Goal: Task Accomplishment & Management: Manage account settings

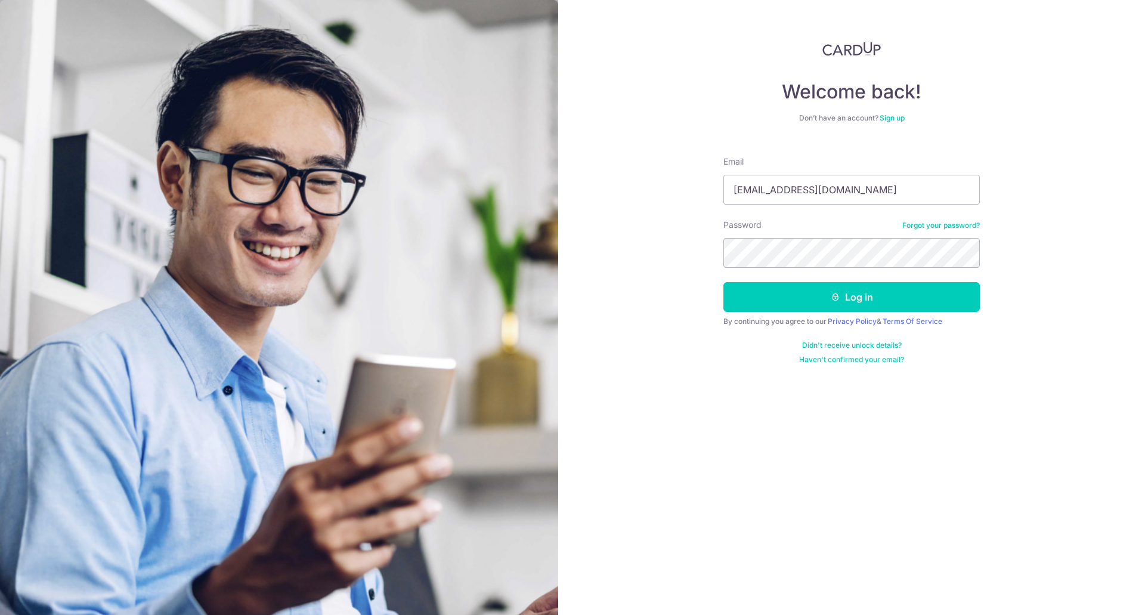
click at [724, 282] on button "Log in" at bounding box center [852, 297] width 257 height 30
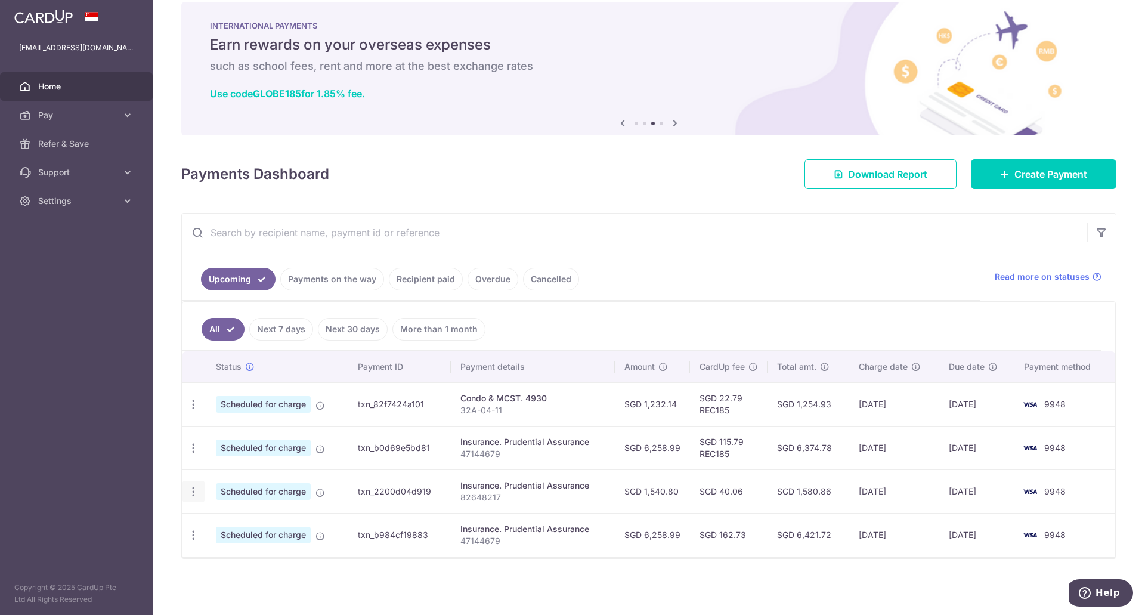
click at [194, 484] on div "Update payment Cancel payment" at bounding box center [194, 492] width 22 height 22
click at [192, 494] on icon "button" at bounding box center [193, 492] width 13 height 13
click at [234, 549] on span "Cancel payment" at bounding box center [257, 553] width 80 height 14
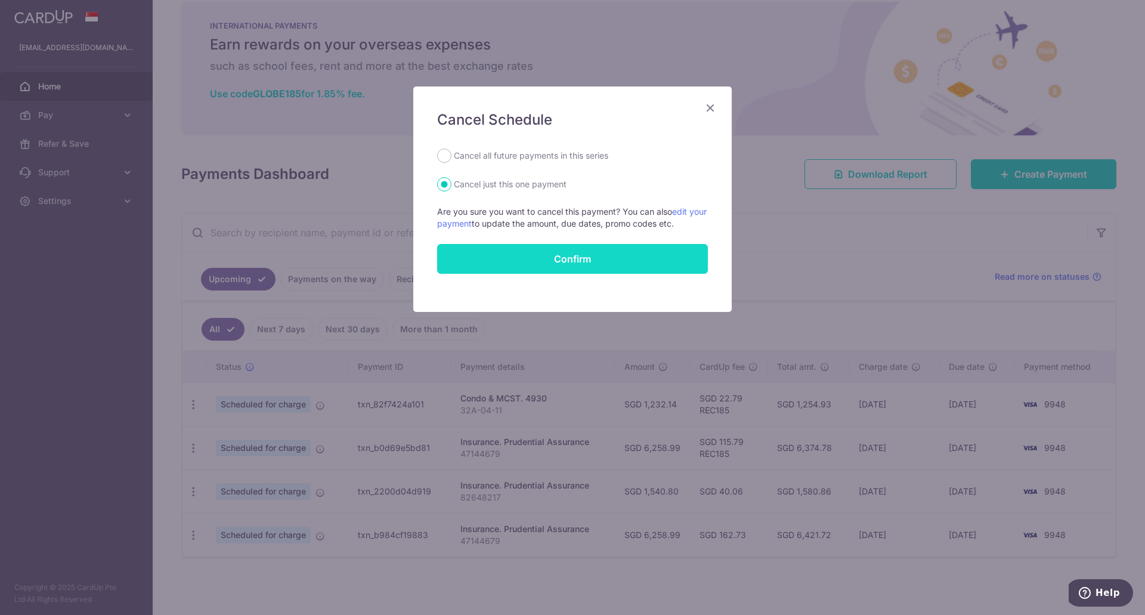
click at [551, 255] on button "Confirm" at bounding box center [572, 259] width 271 height 30
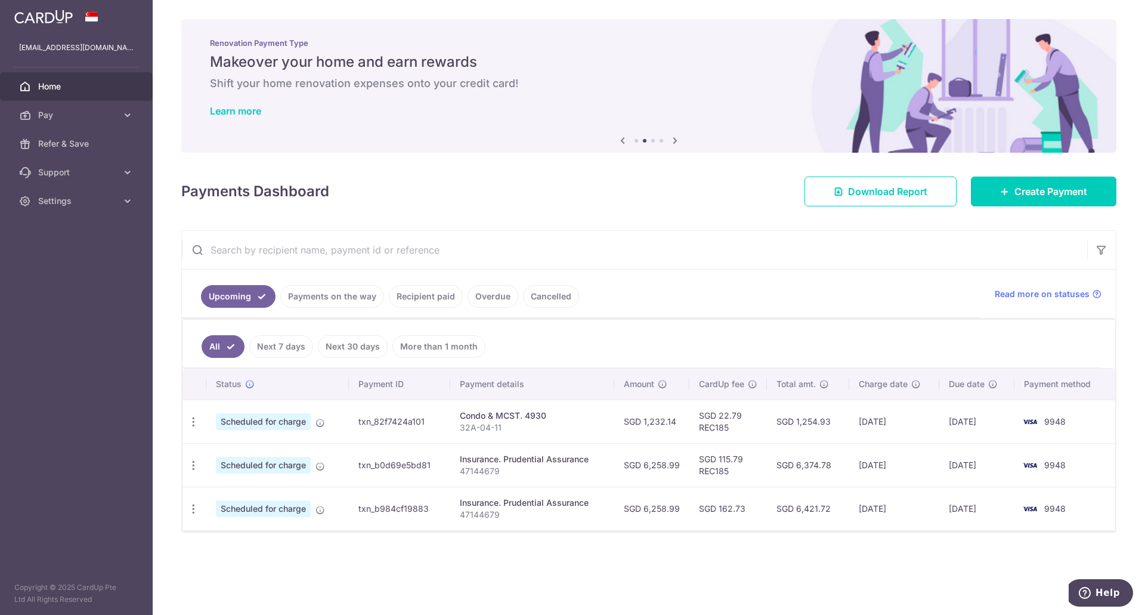
click at [597, 188] on div "Payments Dashboard Download Report Create Payment" at bounding box center [648, 189] width 935 height 35
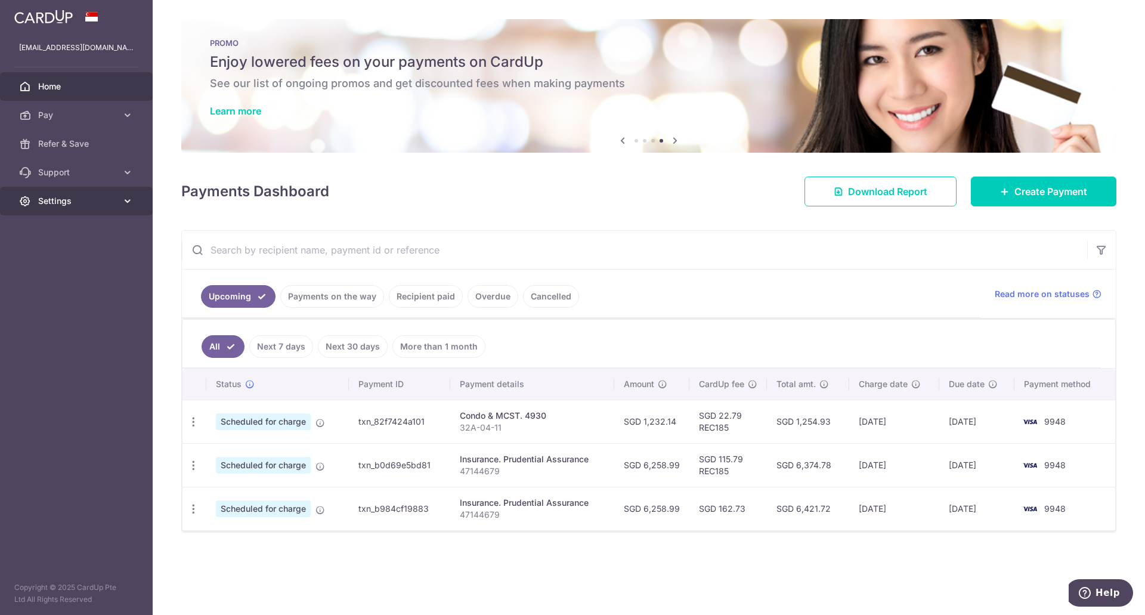
click at [73, 200] on span "Settings" at bounding box center [77, 201] width 79 height 12
click at [54, 255] on span "Logout" at bounding box center [77, 258] width 79 height 12
